Goal: Task Accomplishment & Management: Use online tool/utility

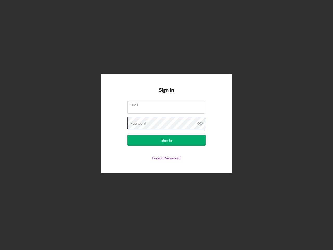
click at [166, 125] on div "Password" at bounding box center [166, 123] width 78 height 13
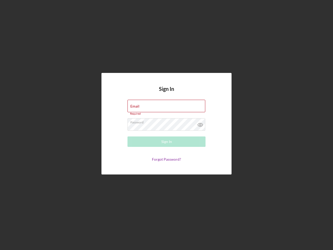
click at [200, 123] on icon at bounding box center [200, 124] width 13 height 13
